Goal: Task Accomplishment & Management: Manage account settings

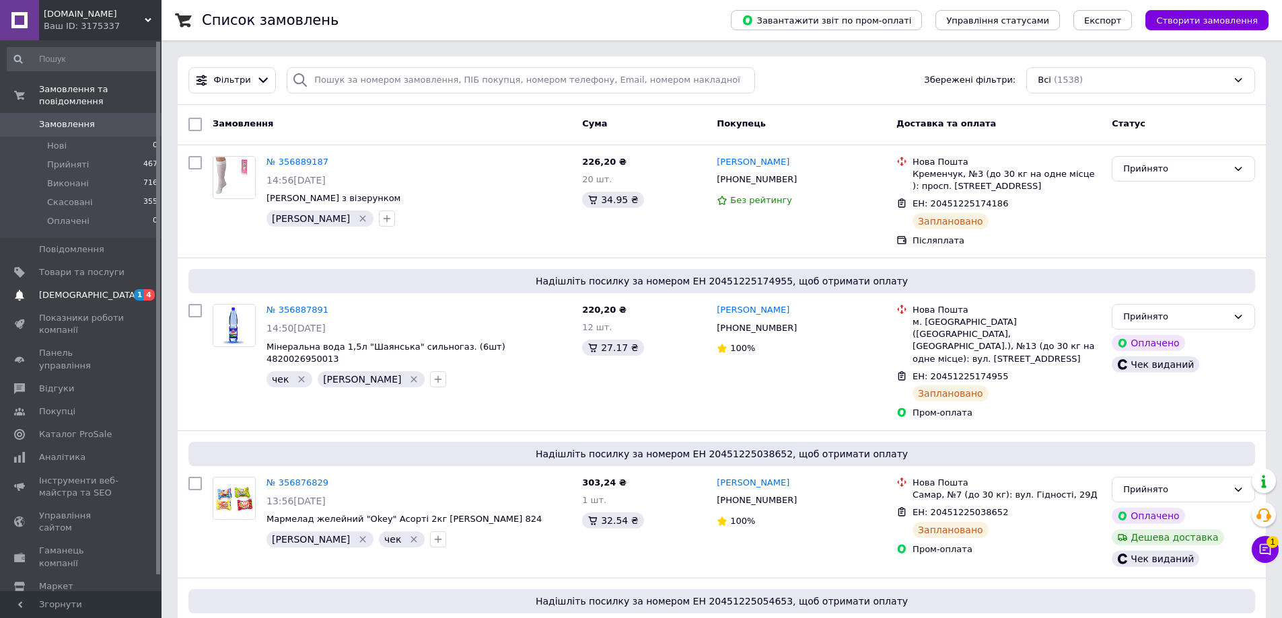
click at [61, 289] on link "[DEMOGRAPHIC_DATA] 1 4" at bounding box center [82, 295] width 165 height 23
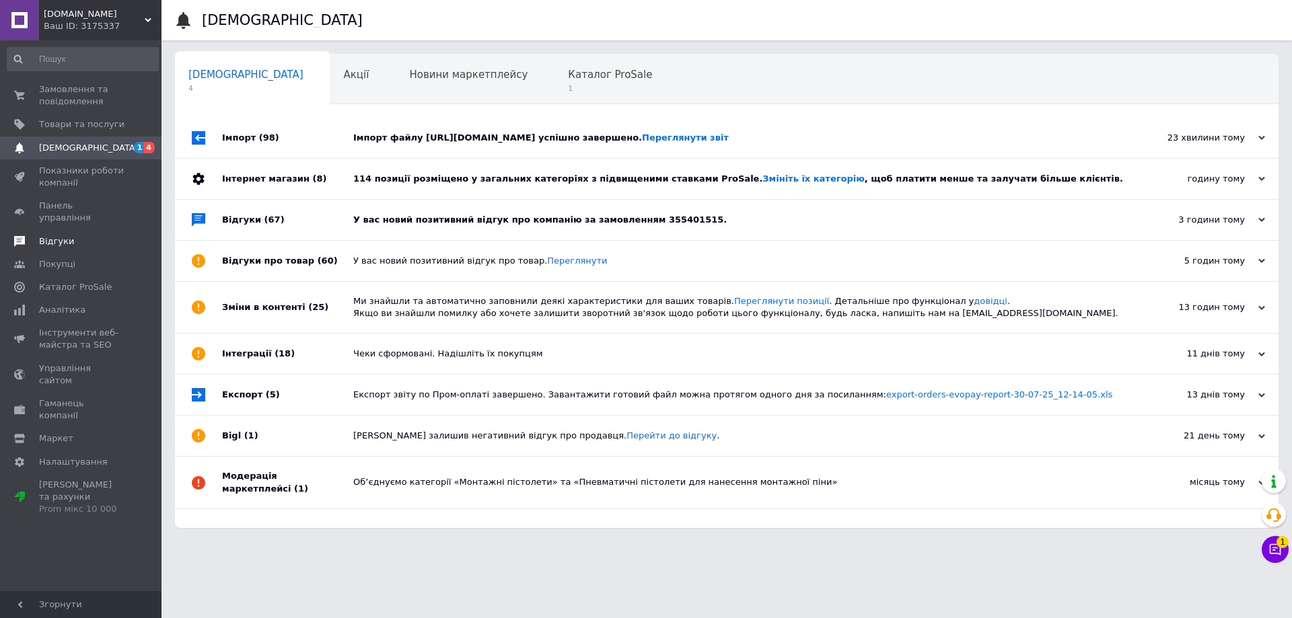
click at [62, 235] on span "Відгуки" at bounding box center [56, 241] width 35 height 12
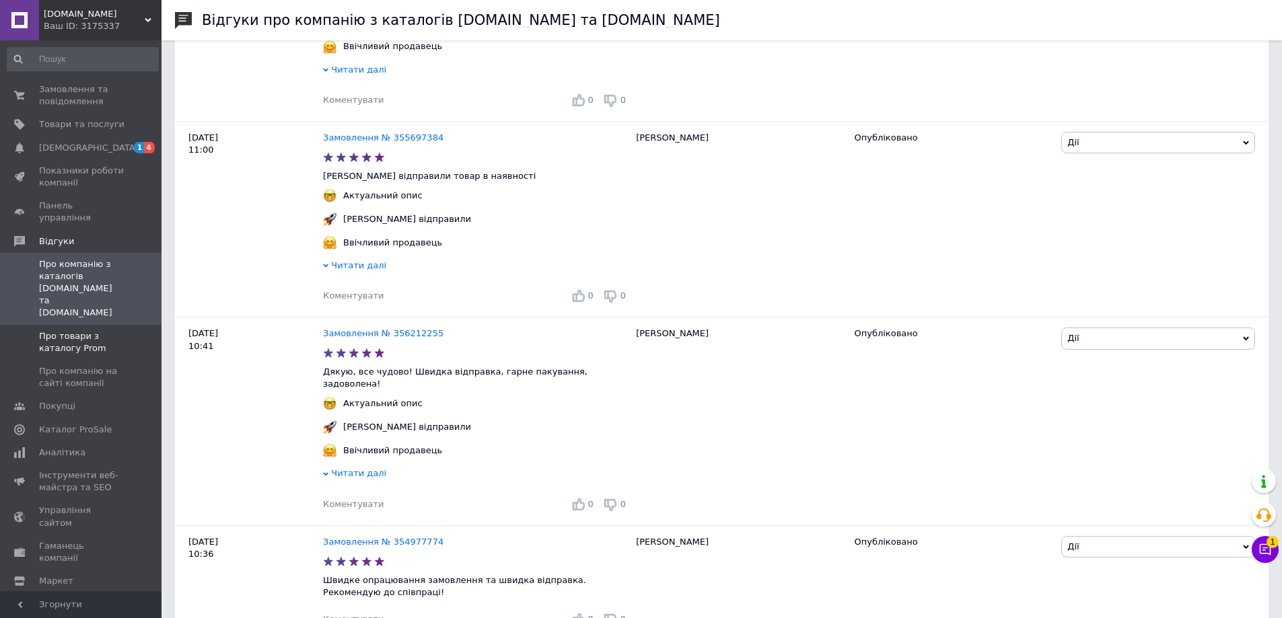
scroll to position [740, 0]
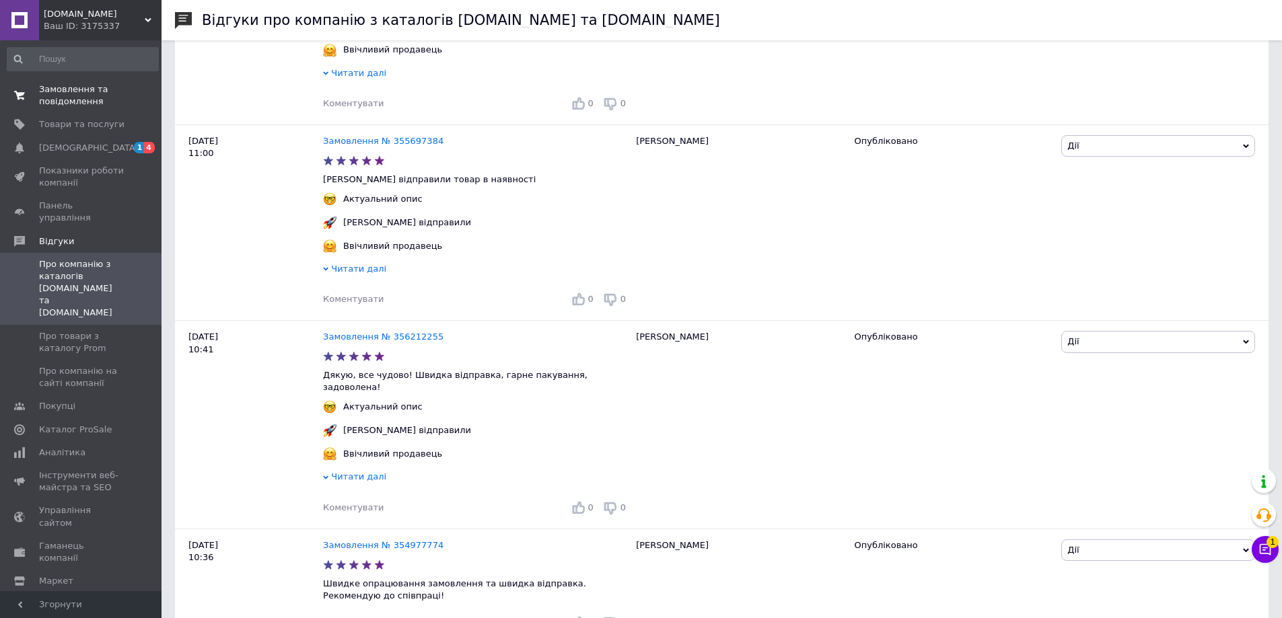
click at [78, 106] on span "Замовлення та повідомлення" at bounding box center [81, 95] width 85 height 24
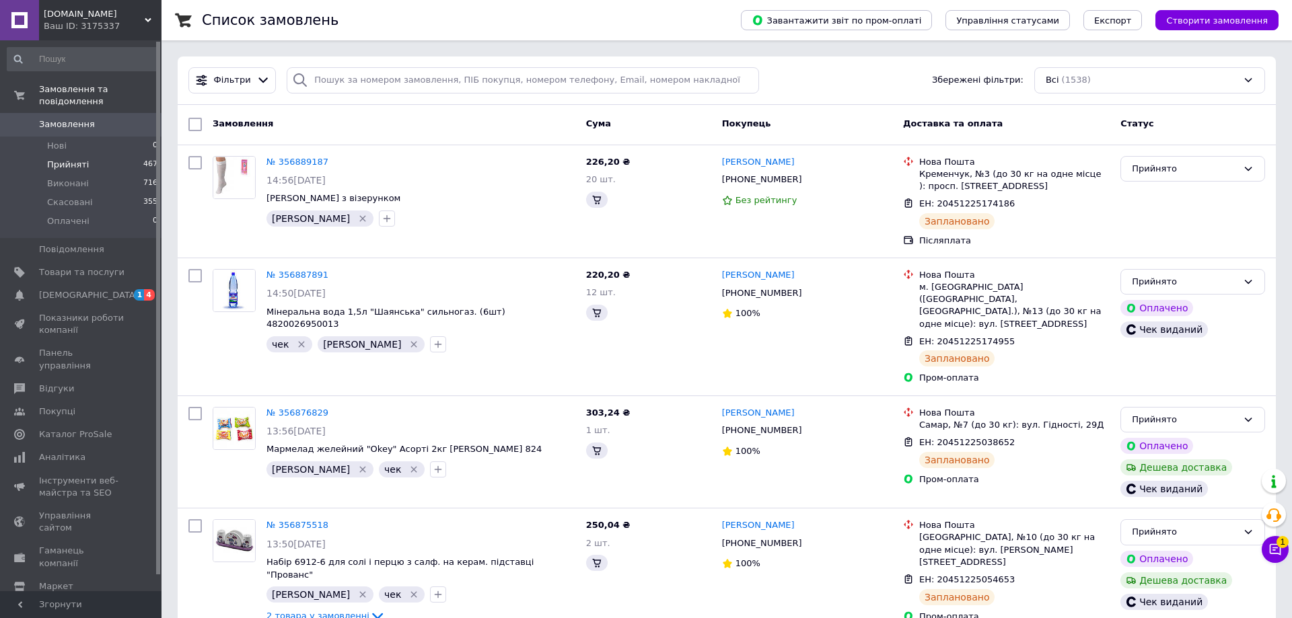
click at [76, 159] on li "Прийняті 467" at bounding box center [82, 164] width 165 height 19
